Goal: Information Seeking & Learning: Learn about a topic

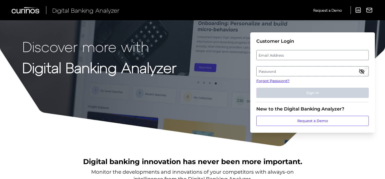
click at [262, 56] on label "Email Address" at bounding box center [313, 55] width 112 height 9
click at [262, 56] on input "email" at bounding box center [313, 55] width 113 height 10
type input "abdulikram.akande@santander.co.uk"
click at [264, 71] on label "Password" at bounding box center [313, 71] width 112 height 9
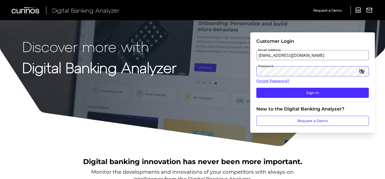
click at [257, 88] on button "Sign In" at bounding box center [313, 93] width 113 height 10
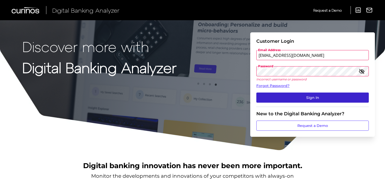
click at [298, 94] on button "Sign In" at bounding box center [313, 98] width 113 height 10
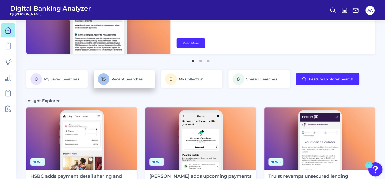
scroll to position [51, 0]
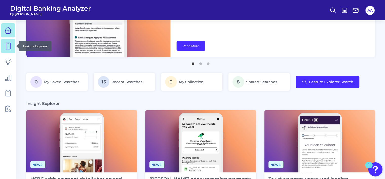
click at [9, 47] on icon at bounding box center [8, 46] width 7 height 7
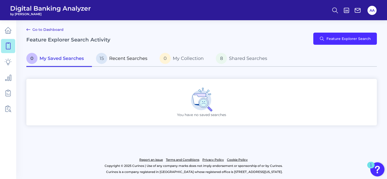
click at [125, 63] on p "15 Recent Searches" at bounding box center [121, 58] width 51 height 11
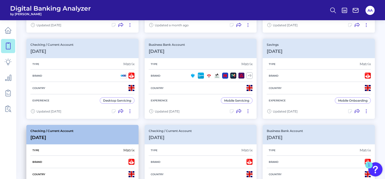
scroll to position [127, 0]
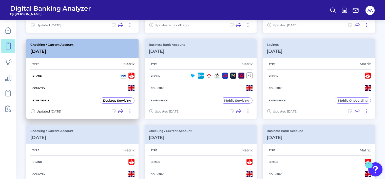
click at [105, 54] on div "Checking / Current Account [DATE]" at bounding box center [82, 49] width 112 height 20
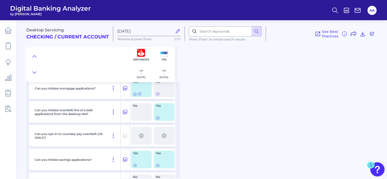
scroll to position [7291, 0]
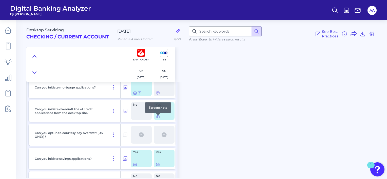
click at [157, 118] on icon at bounding box center [157, 117] width 1 height 1
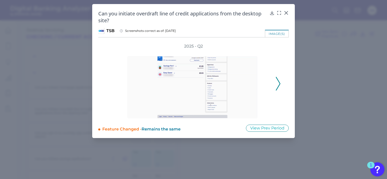
click at [276, 84] on icon at bounding box center [278, 84] width 5 height 14
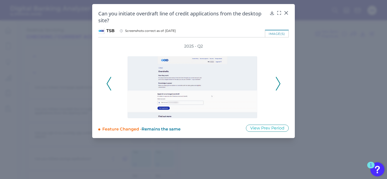
click at [276, 84] on icon at bounding box center [278, 84] width 5 height 14
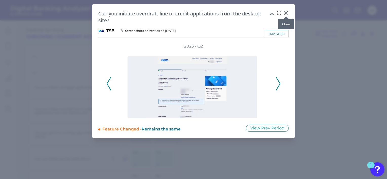
click at [288, 13] on icon at bounding box center [286, 12] width 5 height 5
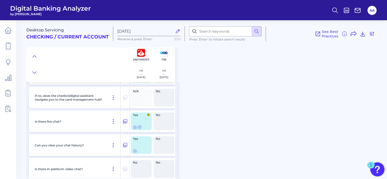
scroll to position [7947, 0]
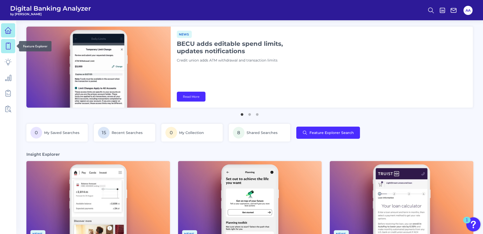
click at [7, 43] on icon at bounding box center [8, 46] width 4 height 6
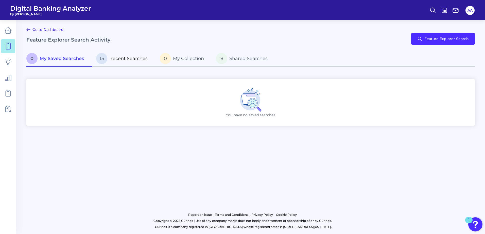
click at [129, 60] on span "Recent Searches" at bounding box center [128, 59] width 38 height 6
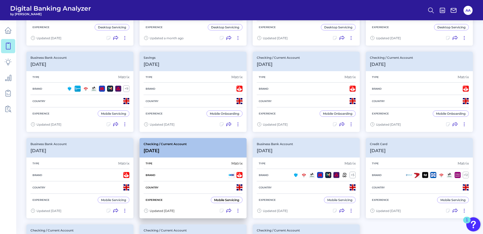
scroll to position [127, 0]
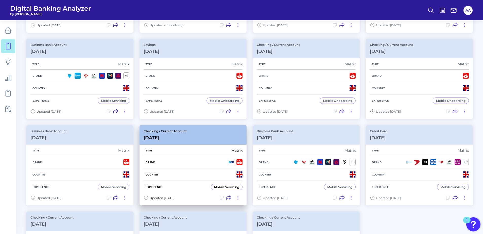
click at [203, 137] on div "Checking / Current Account [DATE]" at bounding box center [192, 135] width 107 height 20
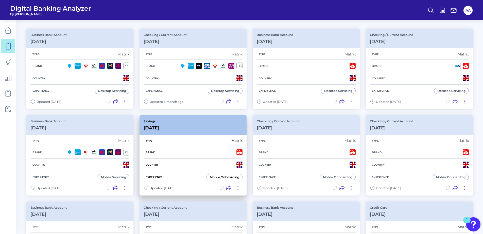
scroll to position [51, 0]
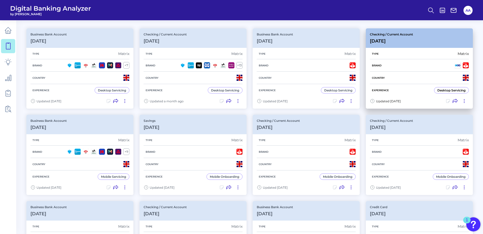
click at [422, 40] on div "Checking / Current Account [DATE]" at bounding box center [418, 38] width 107 height 20
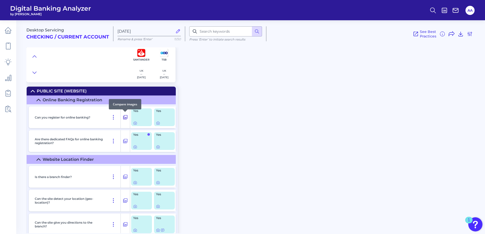
click at [123, 119] on icon at bounding box center [125, 117] width 4 height 4
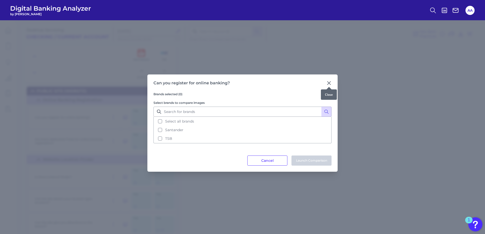
click at [329, 83] on icon at bounding box center [328, 83] width 3 height 3
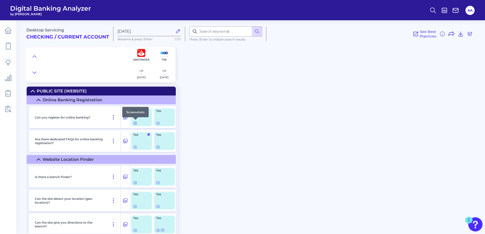
click at [135, 123] on icon at bounding box center [135, 123] width 4 height 4
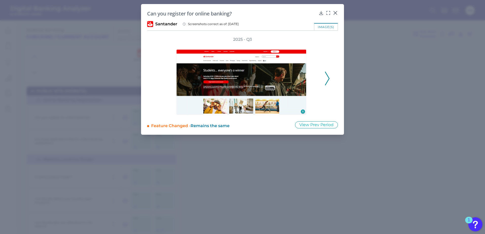
click at [327, 79] on icon at bounding box center [327, 79] width 5 height 14
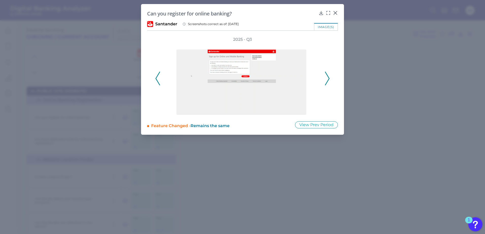
click at [327, 79] on icon at bounding box center [327, 79] width 5 height 14
click at [327, 79] on div "2025 - Q3" at bounding box center [242, 76] width 174 height 78
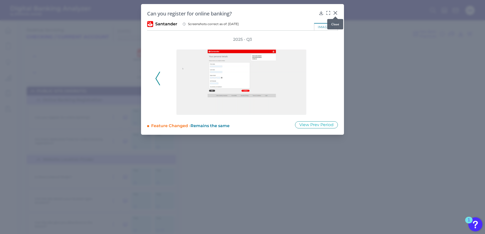
click at [334, 12] on icon at bounding box center [335, 12] width 3 height 3
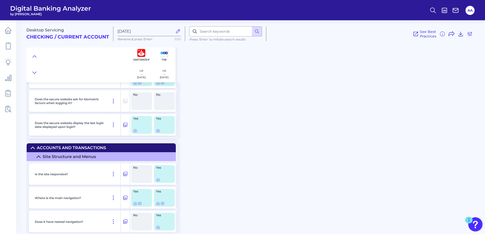
scroll to position [608, 0]
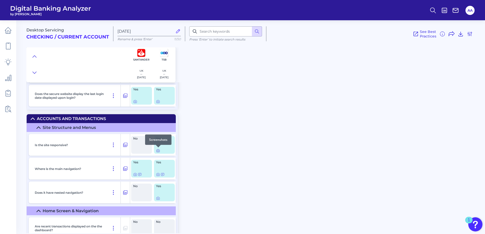
click at [157, 150] on icon at bounding box center [158, 151] width 4 height 4
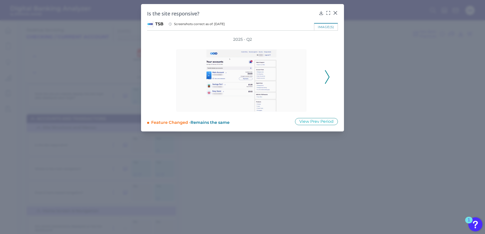
click at [327, 78] on icon at bounding box center [327, 77] width 5 height 14
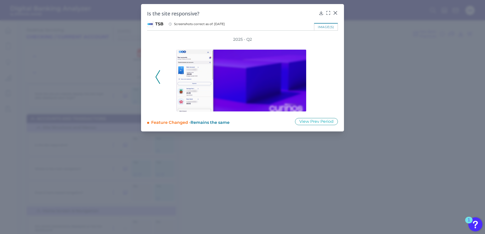
click at [156, 78] on polyline at bounding box center [158, 76] width 4 height 13
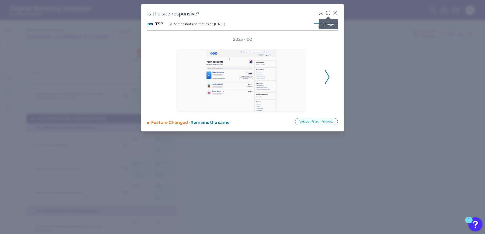
click at [328, 14] on icon at bounding box center [327, 12] width 5 height 5
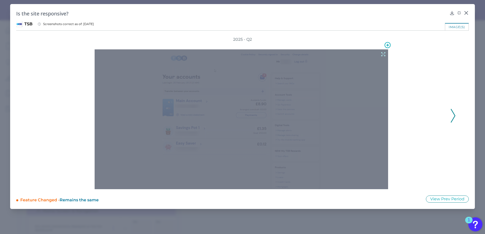
drag, startPoint x: 346, startPoint y: 64, endPoint x: 323, endPoint y: 69, distance: 23.9
click at [323, 70] on div at bounding box center [241, 119] width 293 height 140
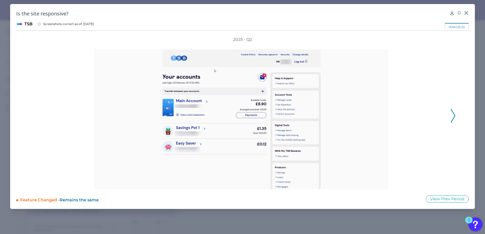
click at [454, 28] on div "image(s)" at bounding box center [457, 26] width 24 height 7
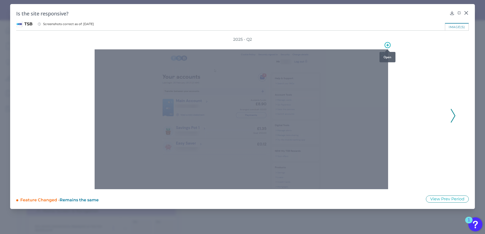
click at [386, 47] on div at bounding box center [386, 49] width 5 height 5
click at [387, 45] on icon at bounding box center [387, 45] width 3 height 3
click at [289, 64] on div at bounding box center [241, 119] width 293 height 140
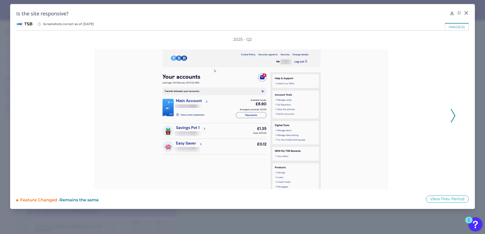
click at [409, 67] on div at bounding box center [242, 115] width 409 height 147
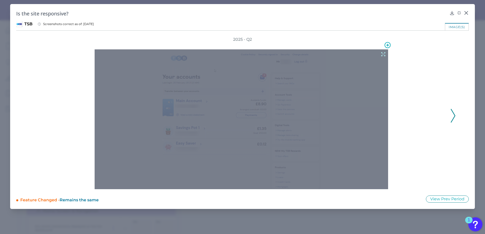
click at [383, 54] on icon at bounding box center [383, 54] width 4 height 4
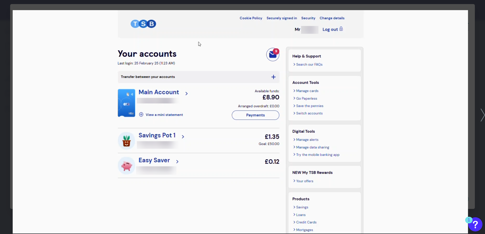
click at [97, 38] on img at bounding box center [240, 122] width 455 height 224
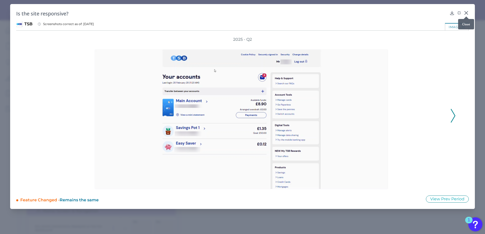
click at [467, 13] on icon at bounding box center [465, 12] width 3 height 3
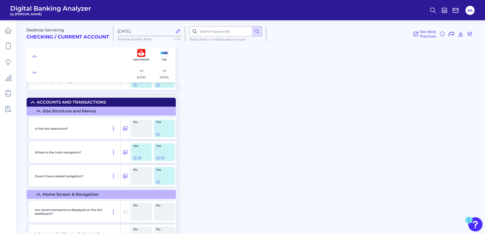
scroll to position [634, 0]
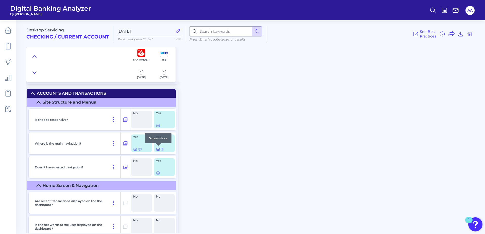
click at [157, 149] on icon at bounding box center [158, 149] width 4 height 4
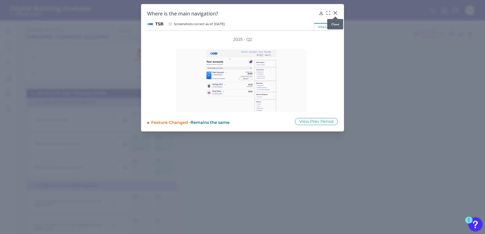
click at [337, 13] on icon at bounding box center [335, 12] width 5 height 5
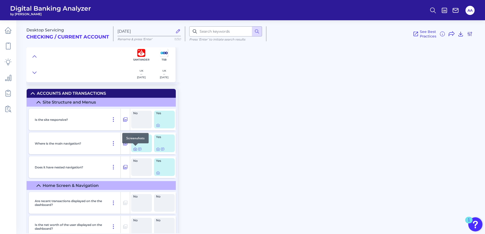
click at [135, 150] on icon at bounding box center [135, 149] width 4 height 4
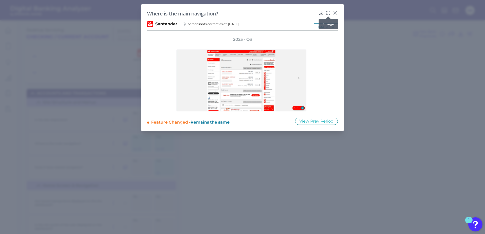
click at [329, 13] on icon at bounding box center [327, 12] width 5 height 5
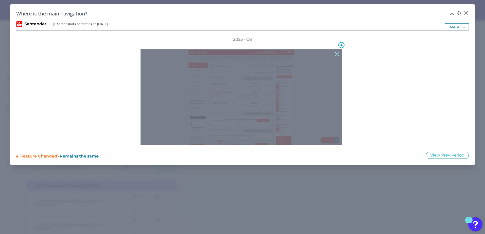
click at [336, 55] on icon at bounding box center [337, 54] width 6 height 6
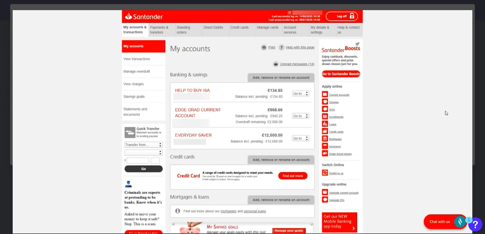
click at [480, 74] on div at bounding box center [242, 117] width 485 height 234
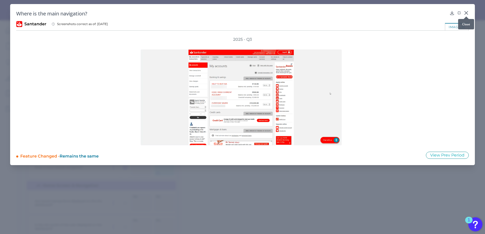
click at [466, 12] on icon at bounding box center [465, 12] width 3 height 3
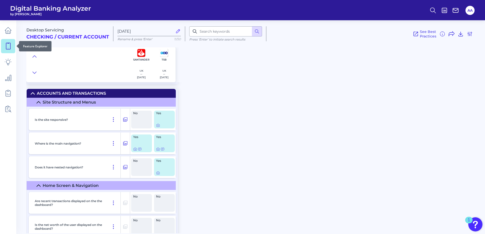
click at [14, 52] on link at bounding box center [8, 46] width 14 height 14
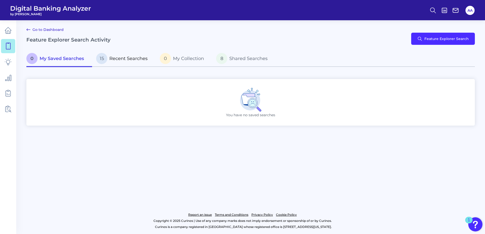
click at [107, 59] on span "15" at bounding box center [101, 58] width 11 height 11
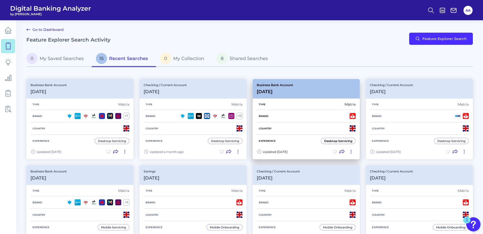
click at [330, 94] on div "Business Bank Account [DATE][FINANCIAL_ID]" at bounding box center [305, 89] width 107 height 20
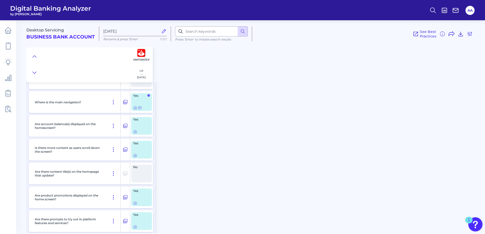
scroll to position [253, 0]
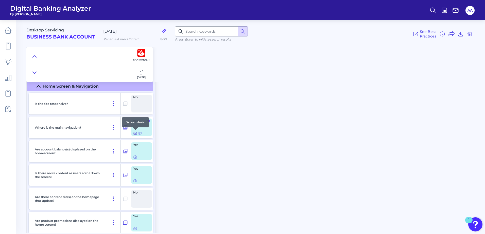
click at [133, 135] on icon at bounding box center [135, 133] width 4 height 4
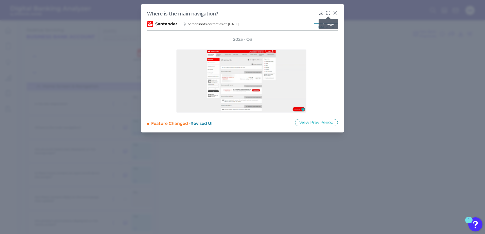
click at [327, 14] on icon at bounding box center [327, 12] width 5 height 5
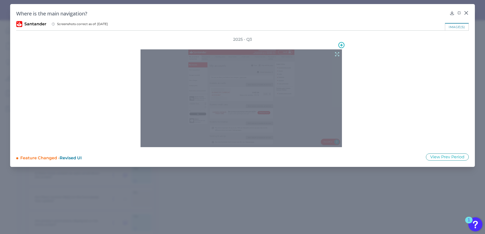
click at [282, 70] on div at bounding box center [240, 98] width 201 height 98
click at [336, 54] on icon at bounding box center [337, 54] width 6 height 6
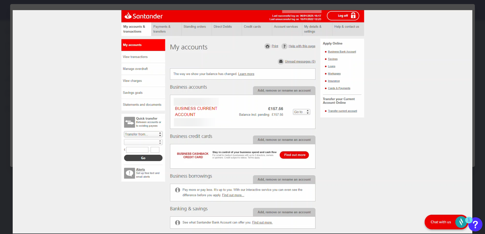
drag, startPoint x: 445, startPoint y: 77, endPoint x: 444, endPoint y: 71, distance: 5.3
click at [445, 77] on img at bounding box center [242, 122] width 459 height 224
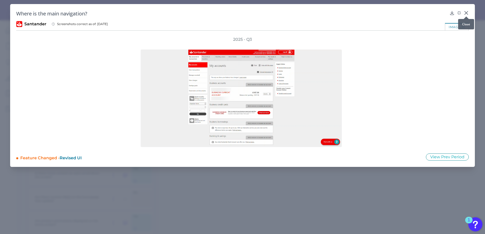
click at [466, 15] on div at bounding box center [465, 16] width 5 height 5
click at [466, 11] on icon at bounding box center [465, 12] width 5 height 5
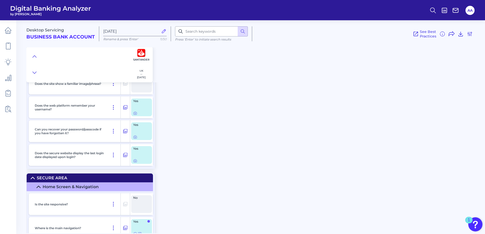
scroll to position [152, 0]
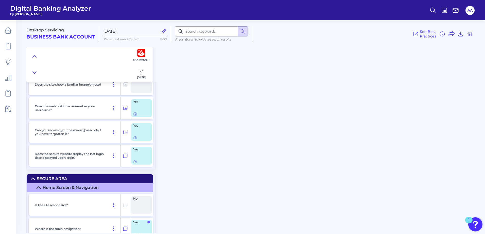
click at [129, 53] on div at bounding box center [77, 64] width 103 height 35
click at [5, 40] on link at bounding box center [8, 46] width 14 height 14
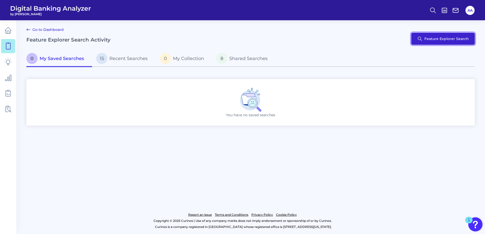
click at [437, 41] on button "Feature Explorer Search" at bounding box center [443, 39] width 64 height 12
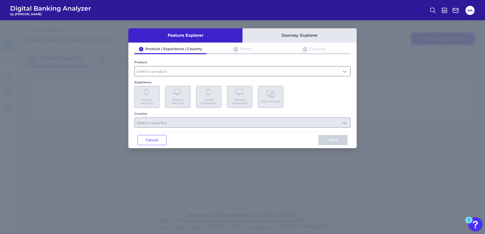
click at [206, 71] on input "text" at bounding box center [242, 71] width 215 height 10
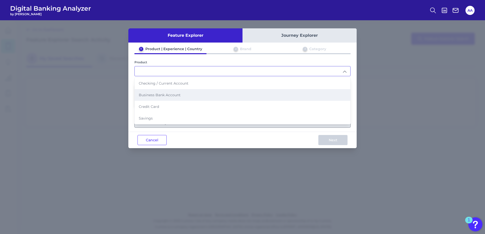
click at [180, 95] on span "Business Bank Account" at bounding box center [160, 95] width 42 height 5
type input "Business Bank Account"
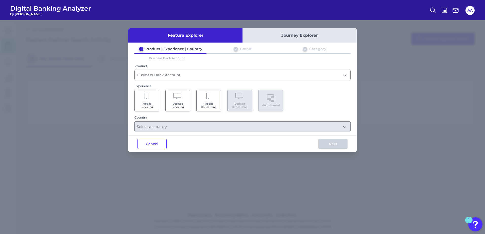
click at [181, 98] on icon at bounding box center [177, 96] width 9 height 7
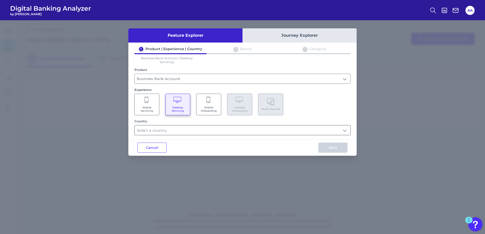
click at [193, 131] on input "text" at bounding box center [242, 130] width 215 height 10
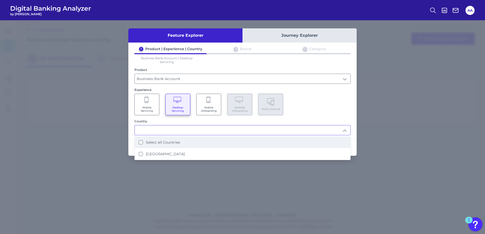
click at [179, 145] on li "Select all Countries" at bounding box center [242, 143] width 215 height 12
type input "Select all Countries"
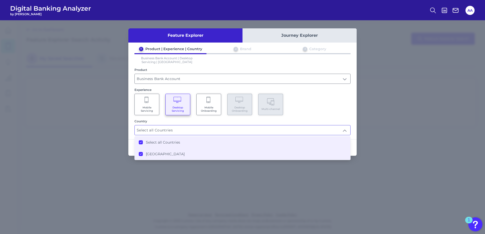
click at [342, 130] on input "Select all Countries" at bounding box center [242, 130] width 215 height 10
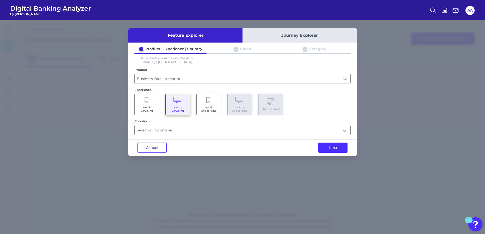
click at [333, 148] on button "Next" at bounding box center [332, 148] width 29 height 10
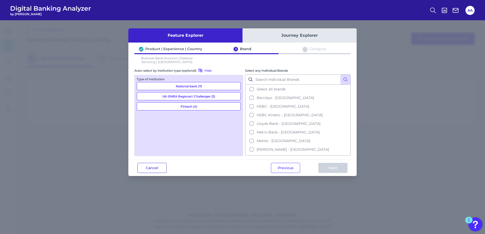
click at [163, 168] on button "Cancel" at bounding box center [151, 168] width 29 height 10
